Goal: Task Accomplishment & Management: Manage account settings

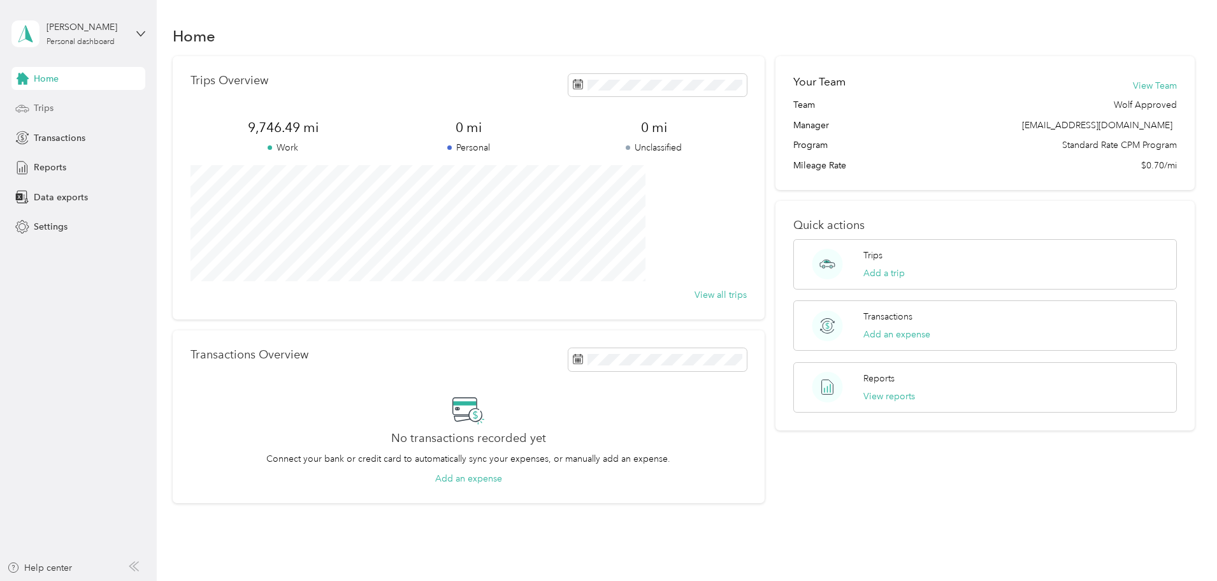
click at [53, 112] on span "Trips" at bounding box center [44, 107] width 20 height 13
